Goal: Obtain resource: Download file/media

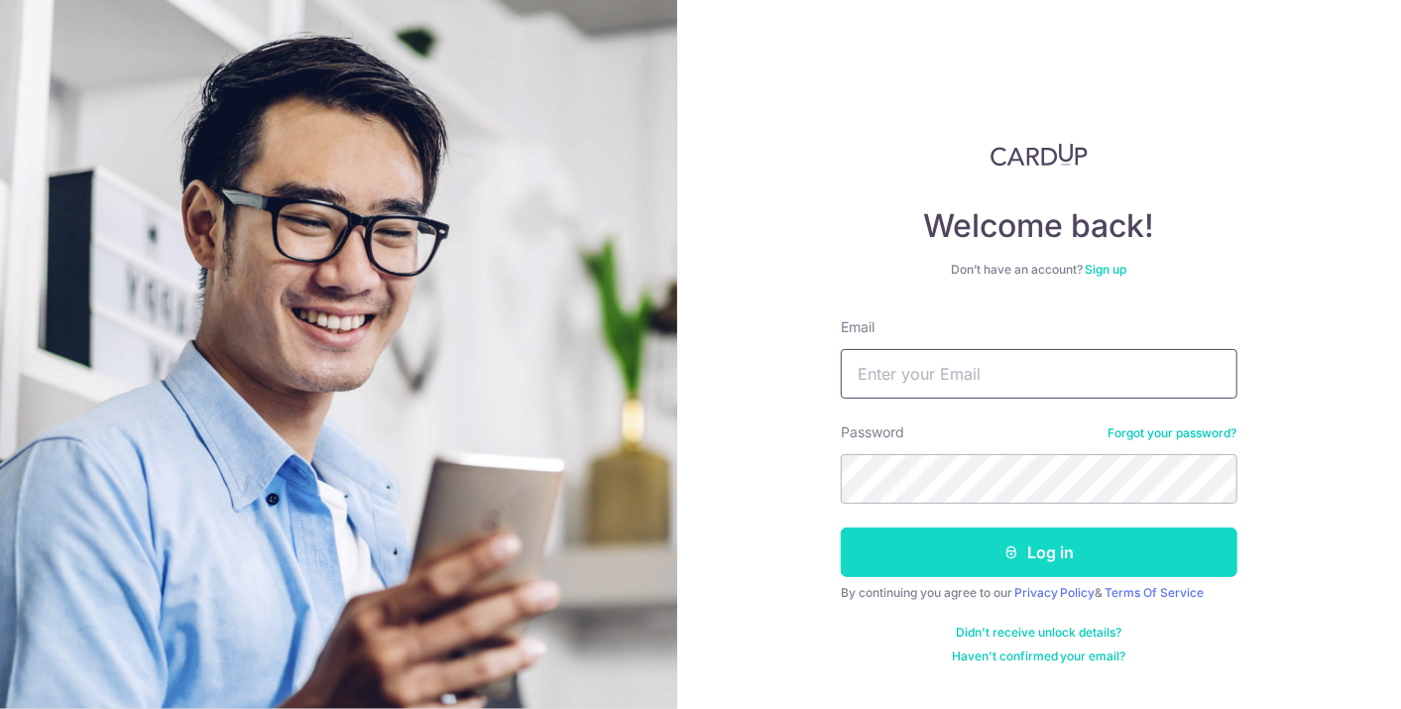
type input "[EMAIL_ADDRESS][DOMAIN_NAME]"
click at [981, 546] on button "Log in" at bounding box center [1039, 553] width 397 height 50
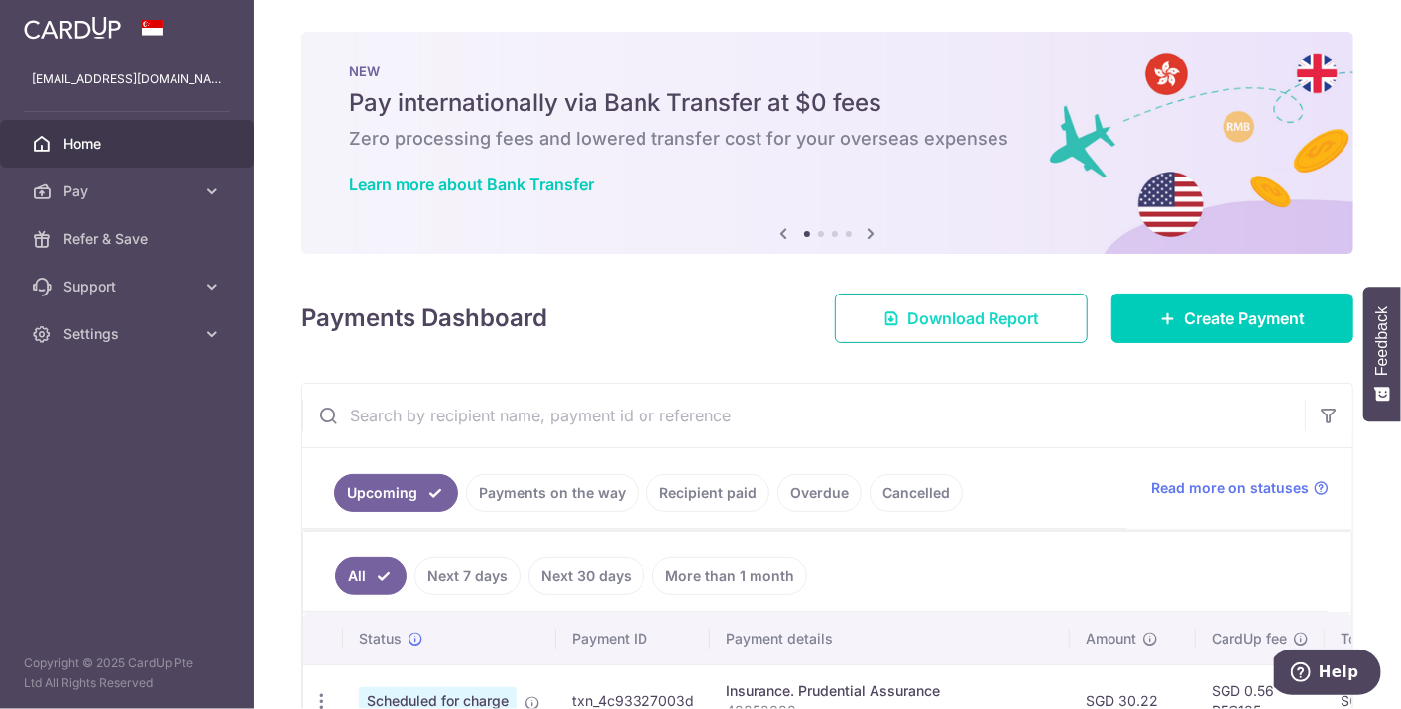
click at [972, 331] on link "Download Report" at bounding box center [961, 319] width 253 height 50
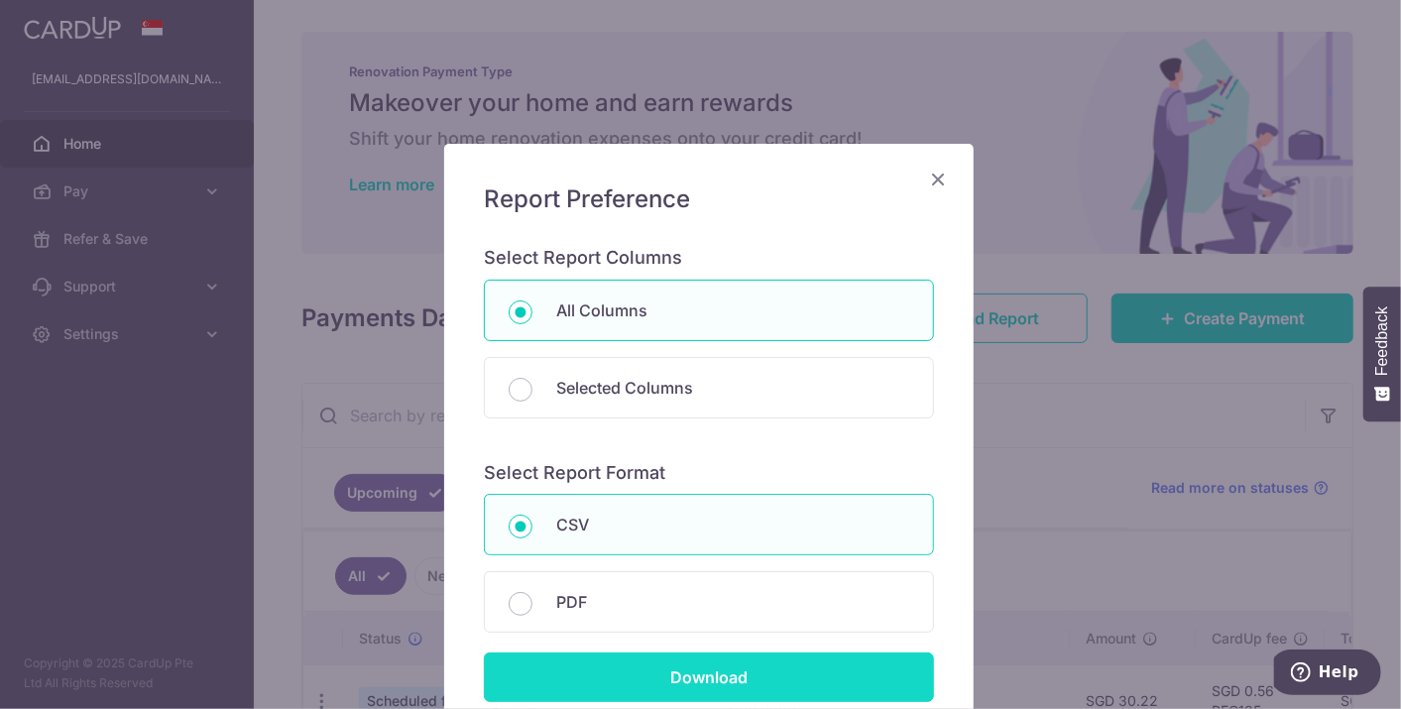
click at [655, 662] on input "Download" at bounding box center [709, 678] width 450 height 50
